Goal: Task Accomplishment & Management: Manage account settings

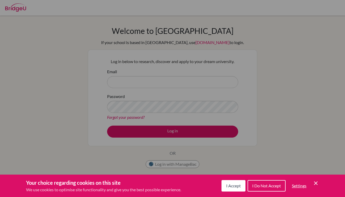
click at [233, 185] on span "I Accept" at bounding box center [233, 185] width 15 height 5
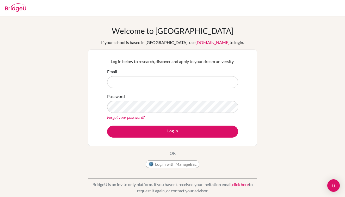
click at [137, 117] on link "Forgot your password?" at bounding box center [126, 117] width 38 height 5
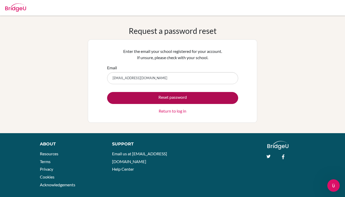
type input "27c_goomaral.g@mongolaspiration.edu.mn"
click at [175, 97] on button "Reset password" at bounding box center [172, 98] width 131 height 12
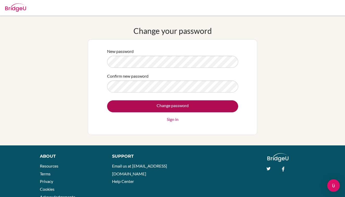
click at [185, 104] on input "Change password" at bounding box center [172, 106] width 131 height 12
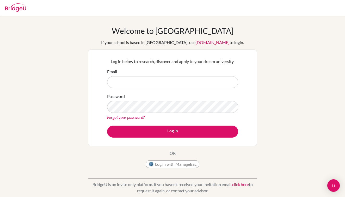
type input "2"
type input "CWy9Wdxkz3zWktagJsw4"
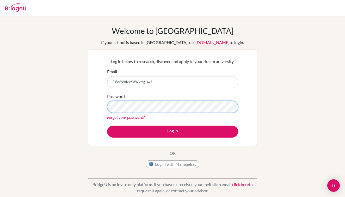
click at [172, 131] on button "Log in" at bounding box center [172, 132] width 131 height 12
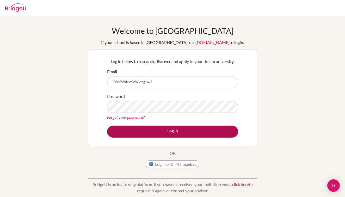
click at [203, 131] on button "Log in" at bounding box center [172, 132] width 131 height 12
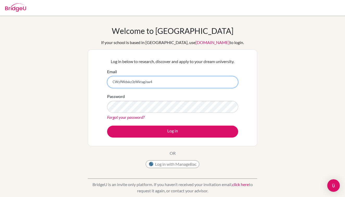
click at [189, 84] on input "CWy9Wdxkz3zWktagJsw4" at bounding box center [172, 82] width 131 height 12
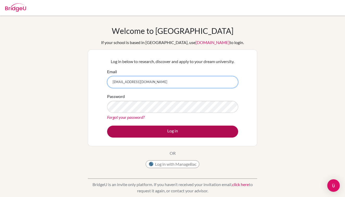
type input "[EMAIL_ADDRESS][DOMAIN_NAME]"
click at [168, 130] on button "Log in" at bounding box center [172, 132] width 131 height 12
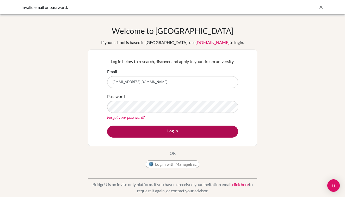
click at [166, 134] on button "Log in" at bounding box center [172, 132] width 131 height 12
